Goal: Complete application form

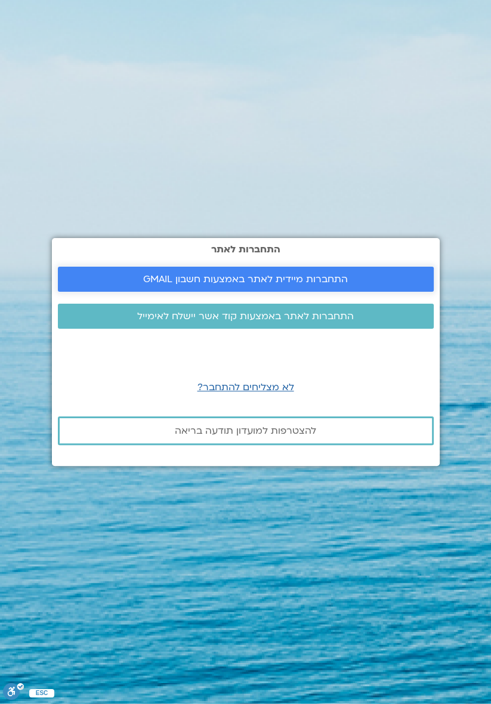
click at [325, 285] on span "התחברות מיידית לאתר באמצעות חשבון GMAIL" at bounding box center [245, 279] width 205 height 11
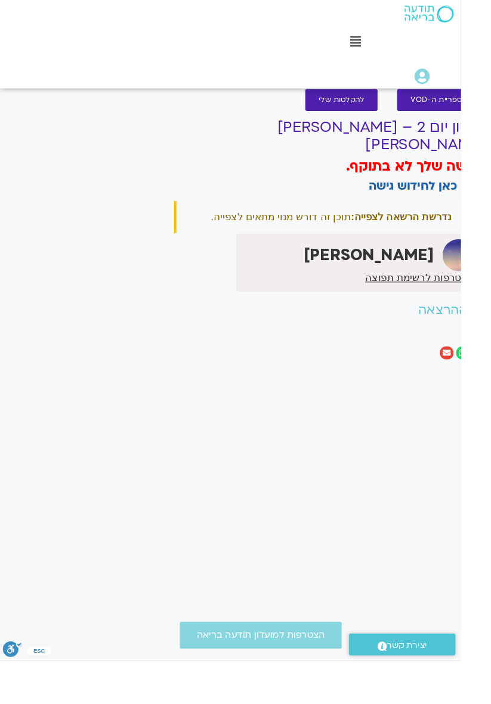
scroll to position [0, -32]
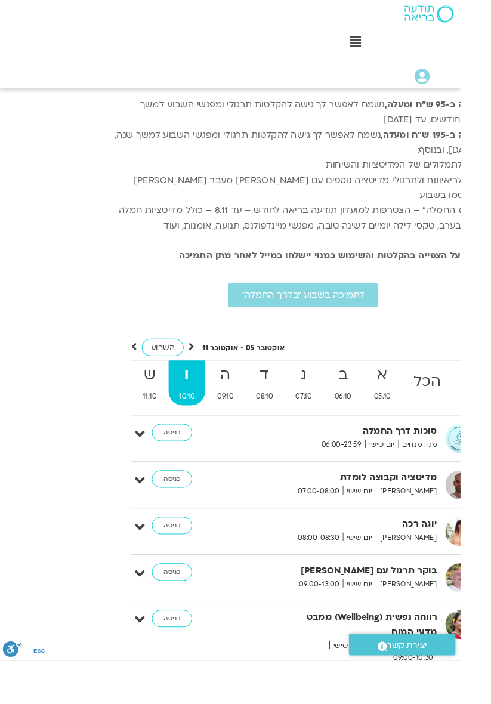
scroll to position [2277, -32]
click at [179, 451] on link "כניסה" at bounding box center [183, 460] width 43 height 19
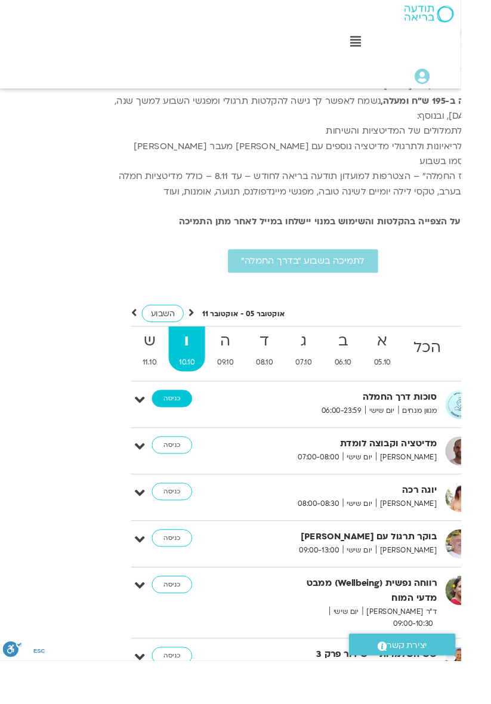
scroll to position [2318, -32]
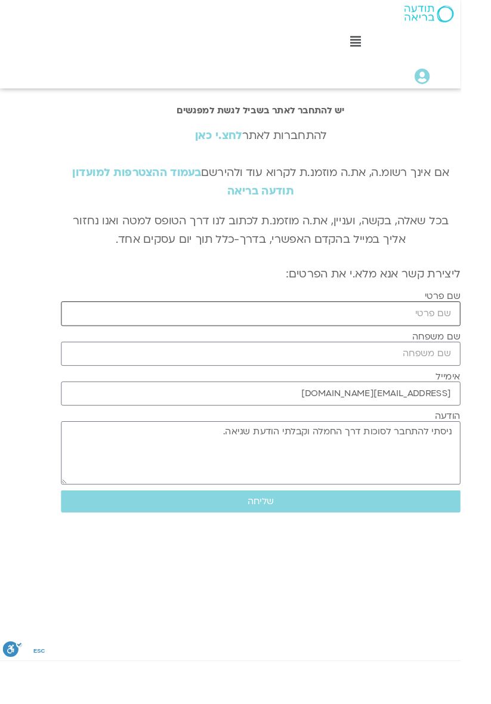
click at [473, 327] on input "שם פרטי" at bounding box center [277, 334] width 425 height 26
type input "טל"
click at [472, 376] on input "שם משפחה" at bounding box center [277, 377] width 425 height 26
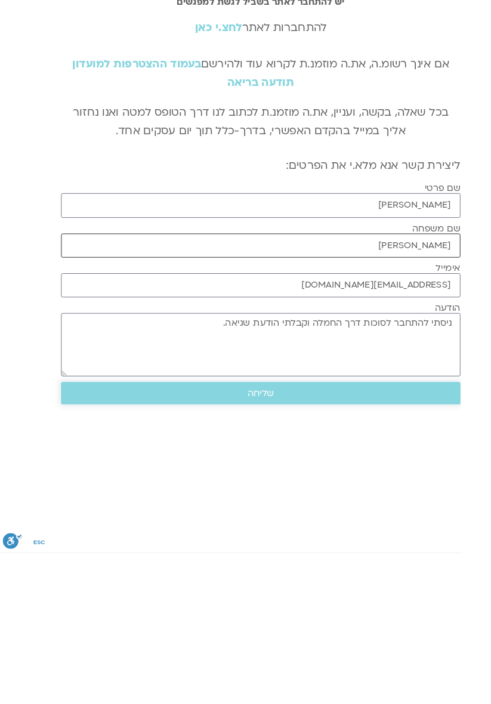
type input "דרור"
click at [276, 535] on span "שליחה" at bounding box center [278, 534] width 29 height 11
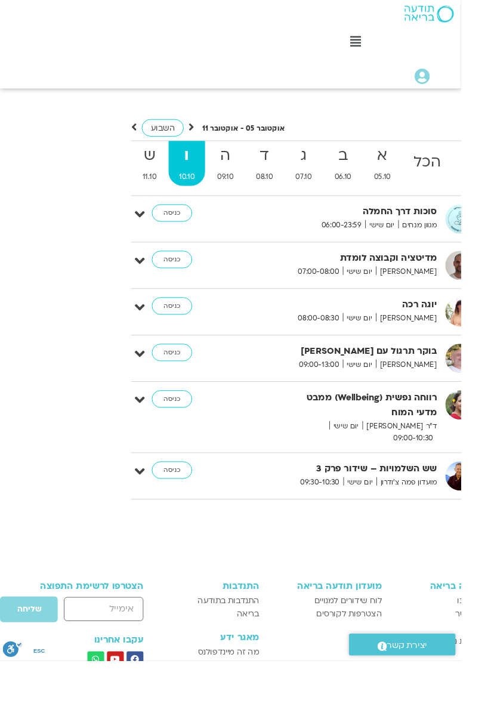
scroll to position [2527, -32]
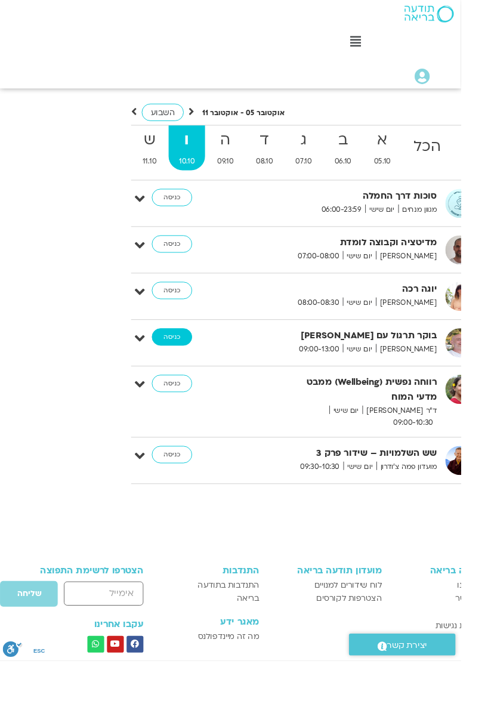
click at [183, 350] on link "כניסה" at bounding box center [183, 359] width 43 height 19
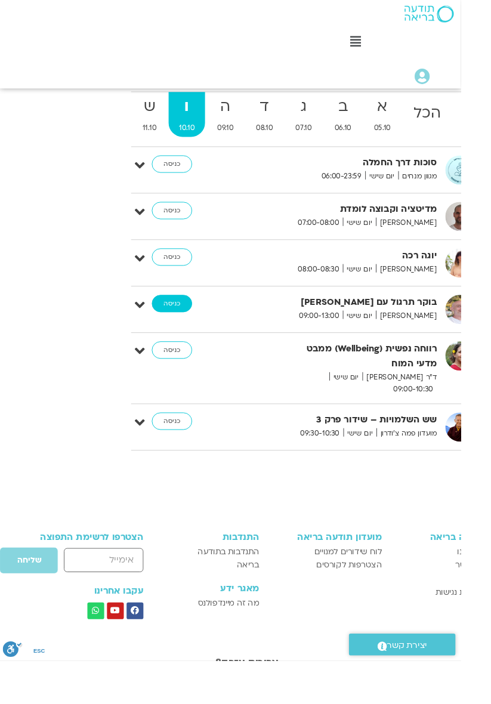
scroll to position [2566, -32]
